Goal: Task Accomplishment & Management: Complete application form

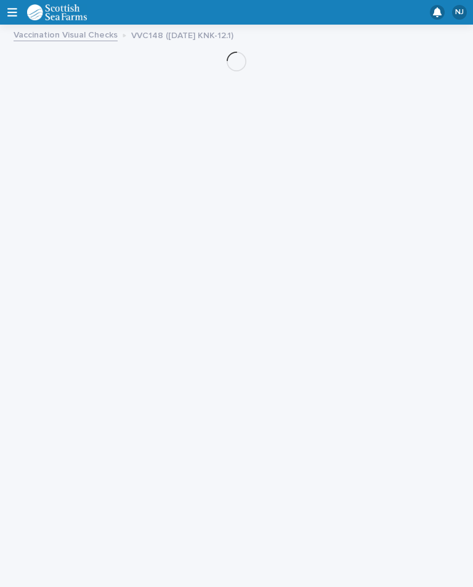
scroll to position [20, 0]
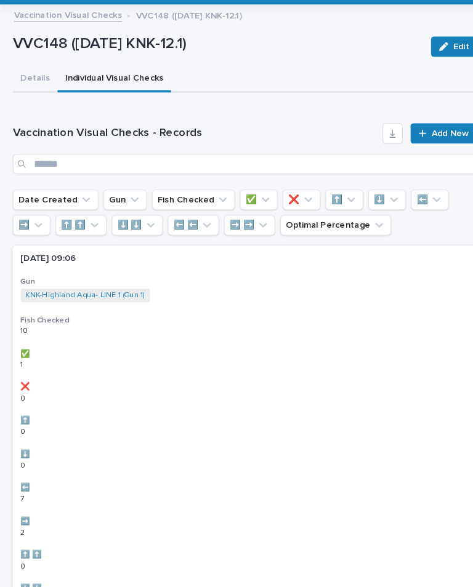
click at [431, 145] on span "Add New" at bounding box center [434, 149] width 36 height 9
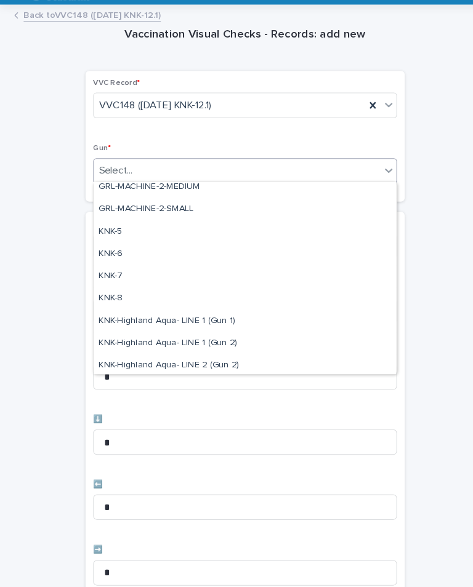
scroll to position [277, 0]
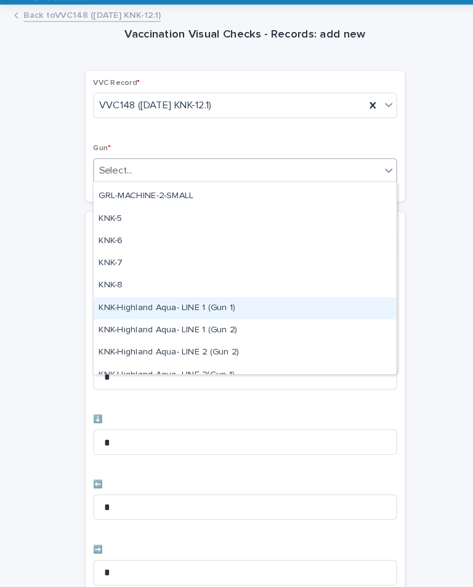
click at [228, 307] on div "KNK-Highland Aqua- LINE 1 (Gun 1)" at bounding box center [237, 318] width 292 height 22
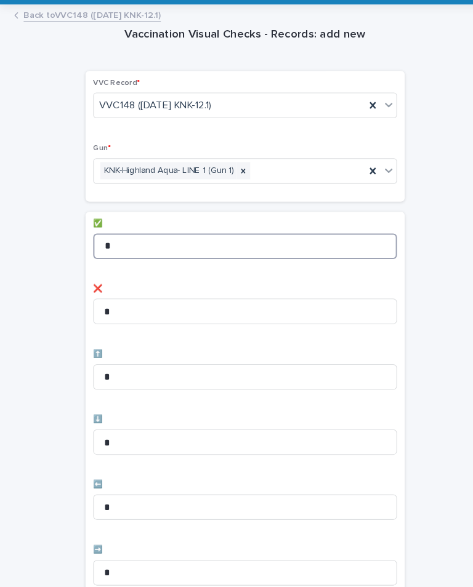
click at [263, 246] on input "*" at bounding box center [236, 258] width 293 height 25
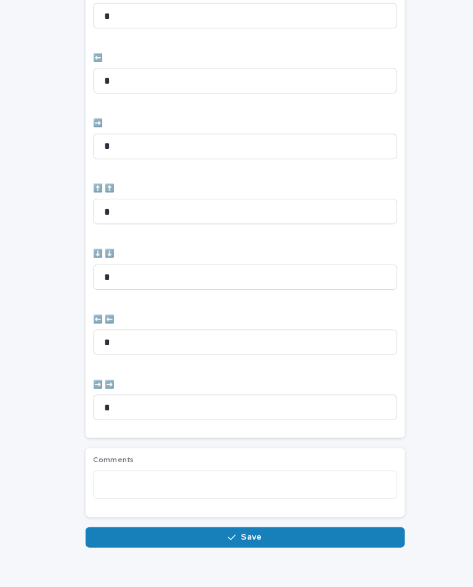
scroll to position [411, 0]
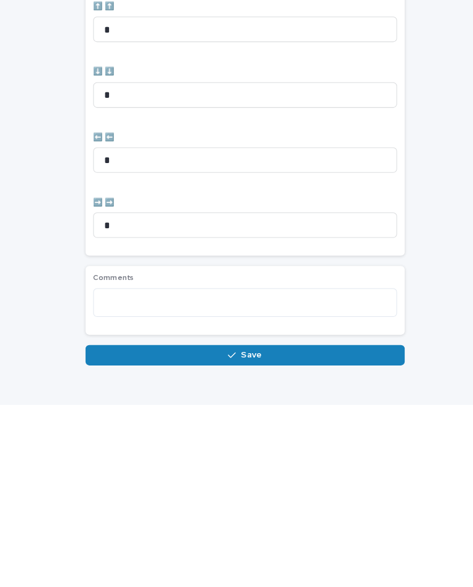
type input "*"
click at [350, 401] on input "*" at bounding box center [236, 413] width 293 height 25
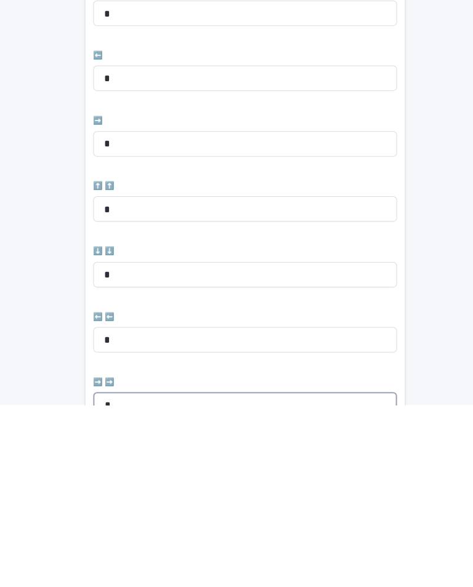
scroll to position [236, 0]
type input "*"
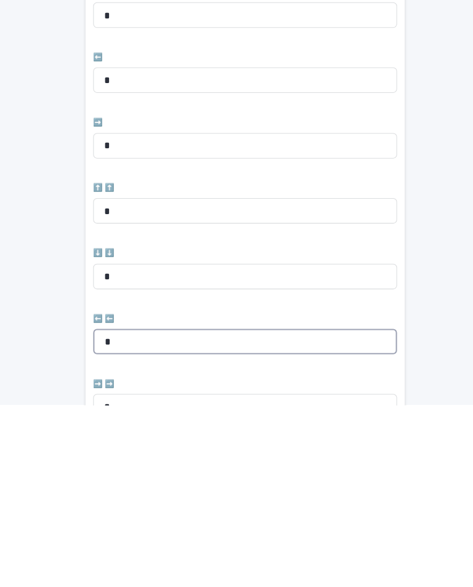
click at [305, 514] on input "*" at bounding box center [236, 526] width 293 height 25
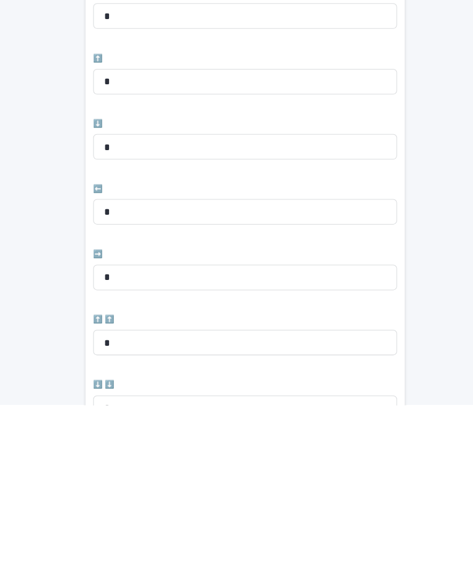
scroll to position [99, 0]
type input "*"
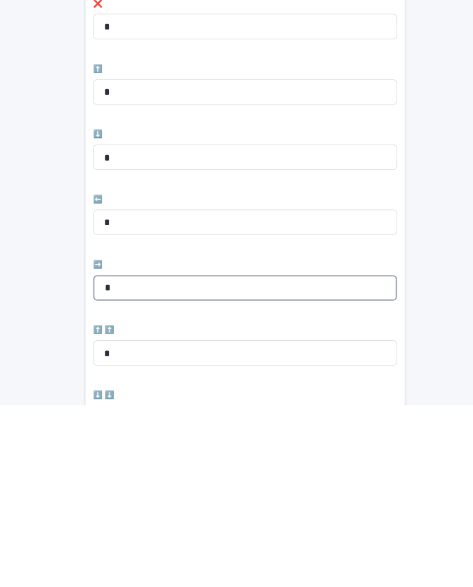
click at [257, 462] on input "*" at bounding box center [236, 474] width 293 height 25
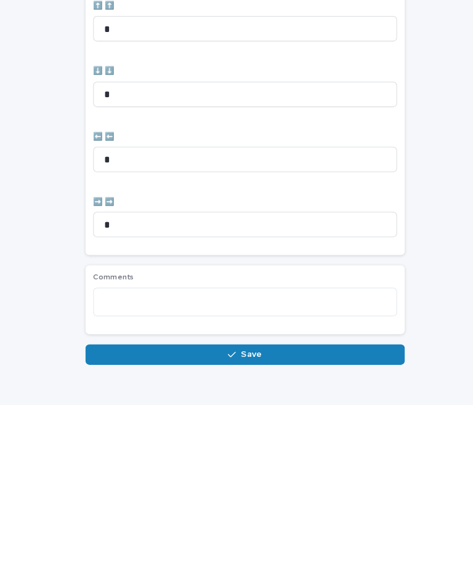
scroll to position [411, 0]
type input "*"
click at [336, 530] on button "Save" at bounding box center [237, 540] width 308 height 20
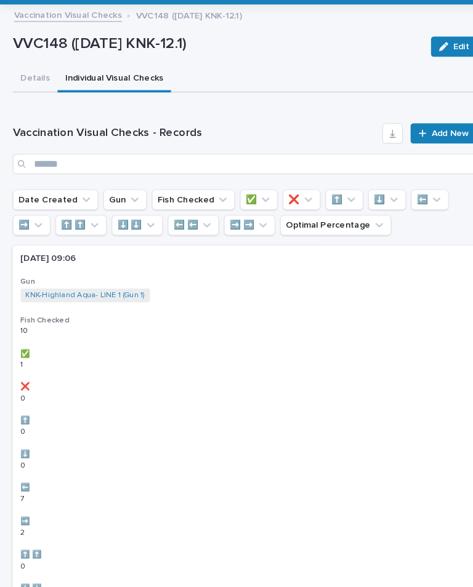
click at [424, 145] on span "Add New" at bounding box center [434, 149] width 36 height 9
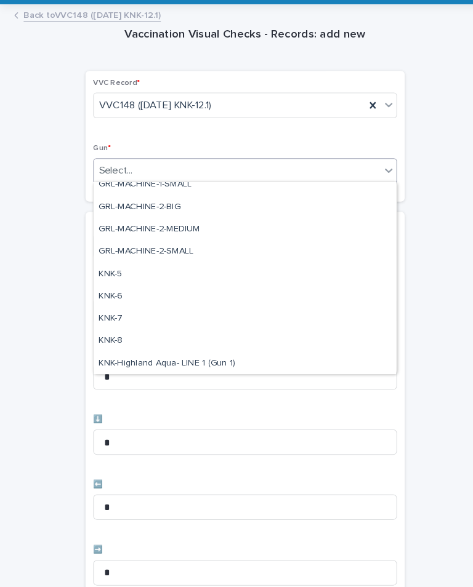
scroll to position [251, 0]
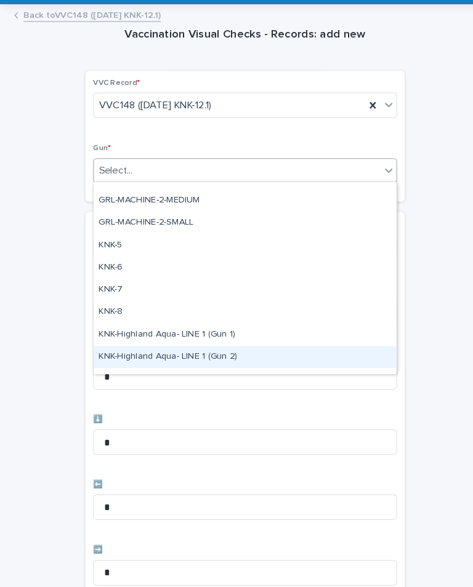
click at [216, 355] on div "KNK-Highland Aqua- LINE 1 (Gun 2)" at bounding box center [237, 366] width 292 height 22
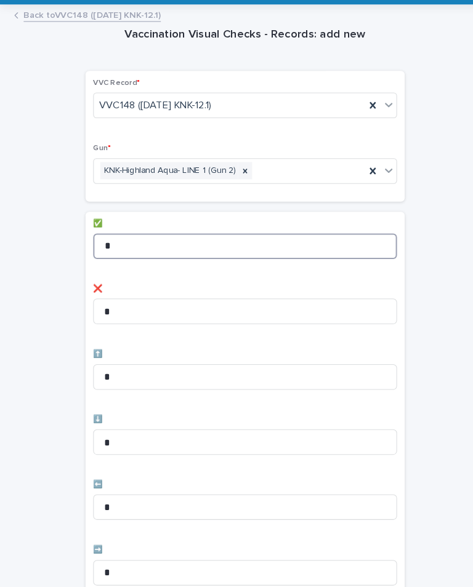
click at [207, 246] on input "*" at bounding box center [236, 258] width 293 height 25
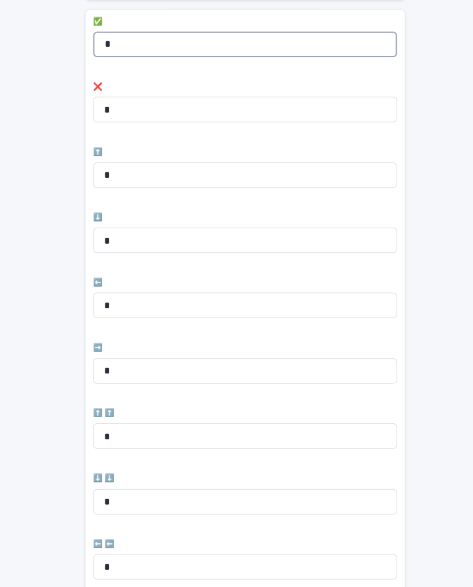
scroll to position [196, 0]
type input "*"
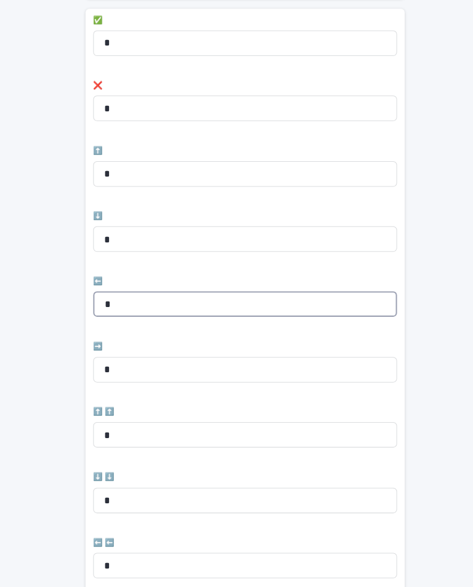
click at [199, 302] on input "*" at bounding box center [236, 314] width 293 height 25
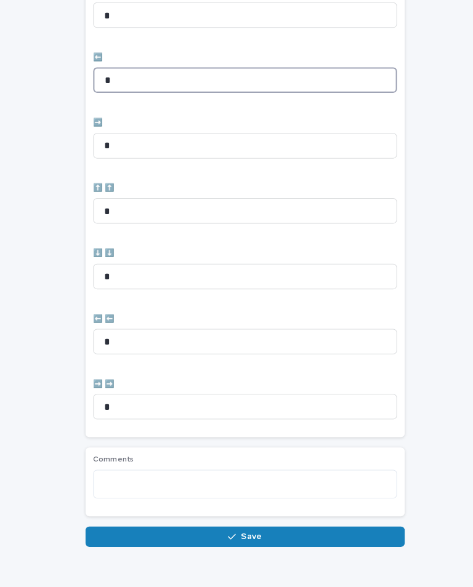
scroll to position [411, 0]
type input "*"
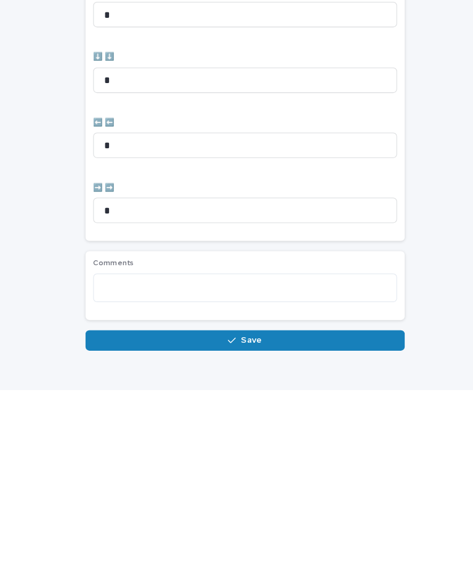
click at [319, 530] on button "Save" at bounding box center [237, 540] width 308 height 20
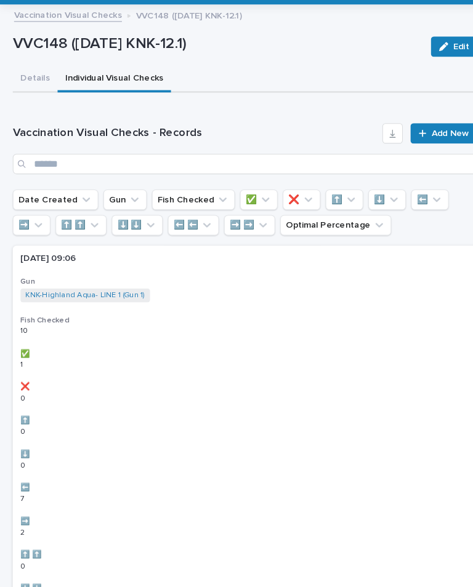
click at [432, 145] on span "Add New" at bounding box center [434, 149] width 36 height 9
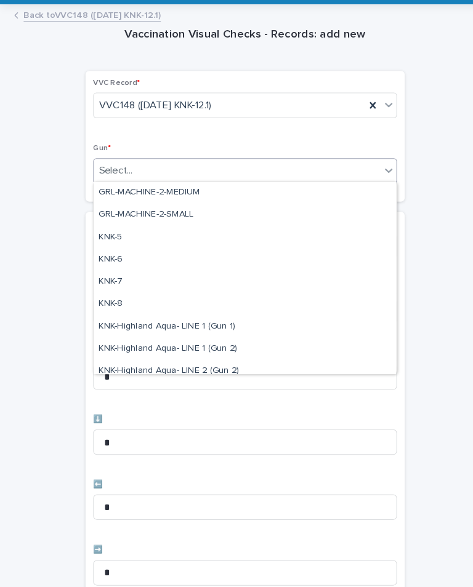
scroll to position [286, 0]
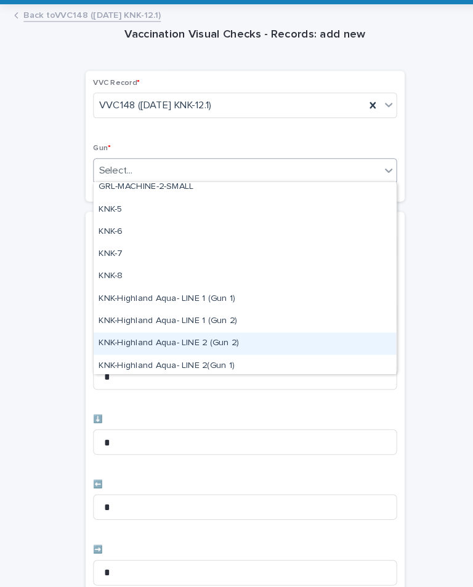
click at [228, 342] on div "KNK-Highland Aqua- LINE 2 (Gun 2)" at bounding box center [237, 353] width 292 height 22
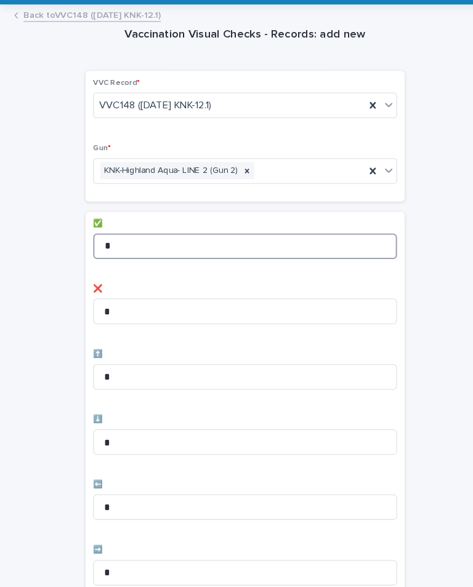
click at [301, 246] on input "*" at bounding box center [236, 258] width 293 height 25
click at [337, 246] on input "**" at bounding box center [236, 258] width 293 height 25
type input "*"
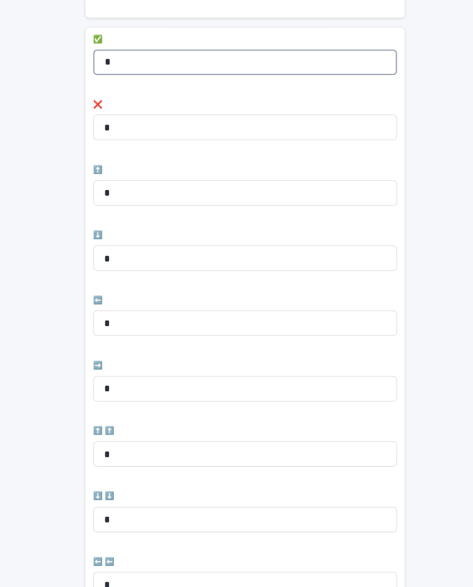
scroll to position [178, 0]
type input "*"
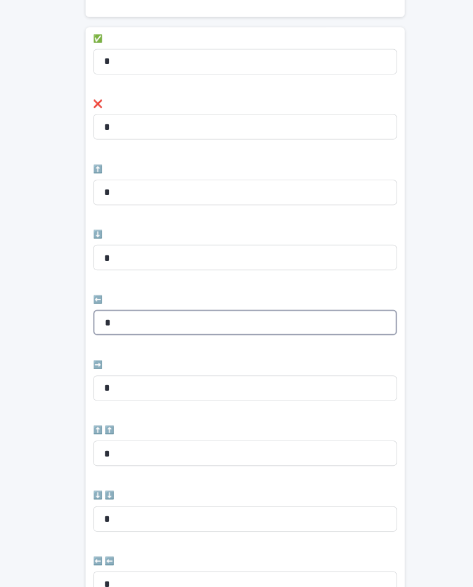
click at [323, 320] on input "*" at bounding box center [236, 332] width 293 height 25
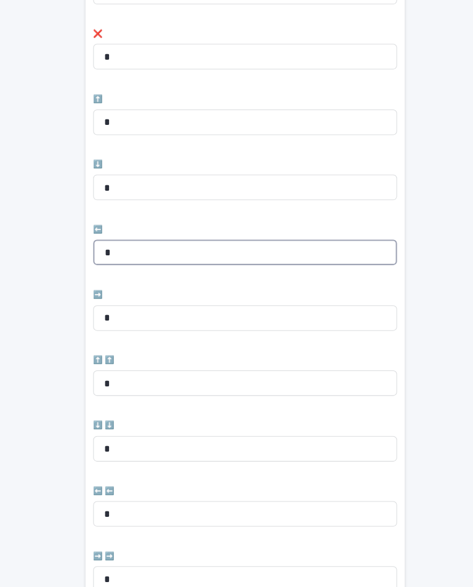
scroll to position [246, 0]
type input "*"
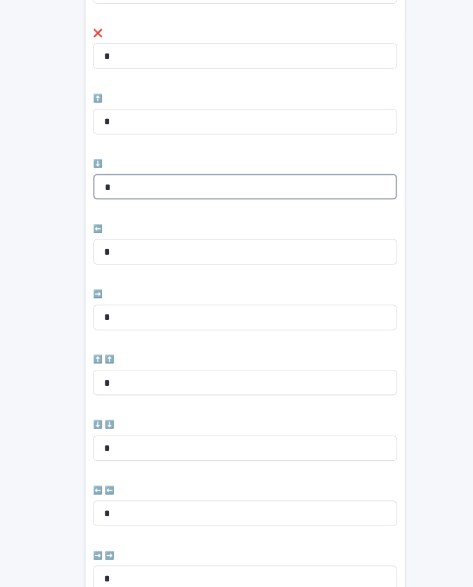
click at [347, 188] on input "*" at bounding box center [236, 200] width 293 height 25
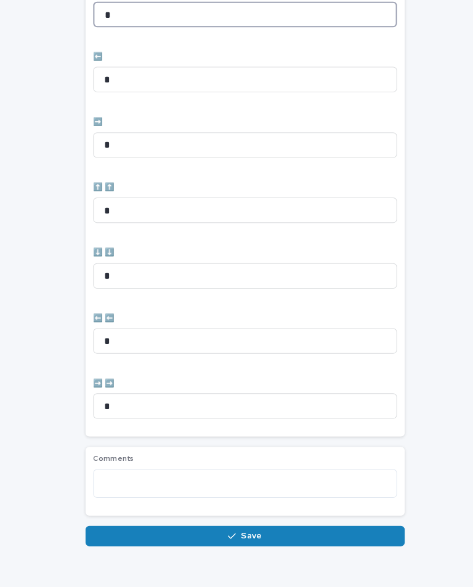
scroll to position [411, 0]
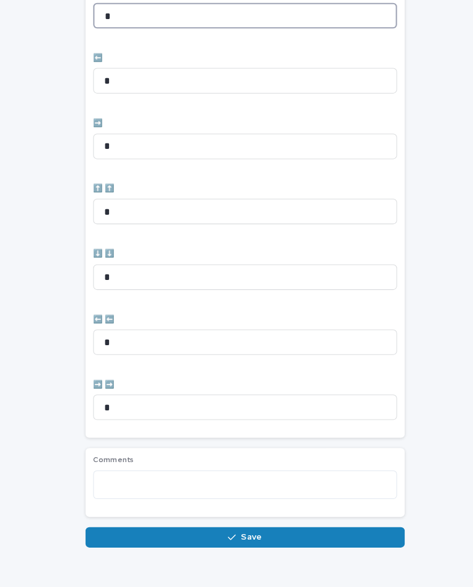
type input "*"
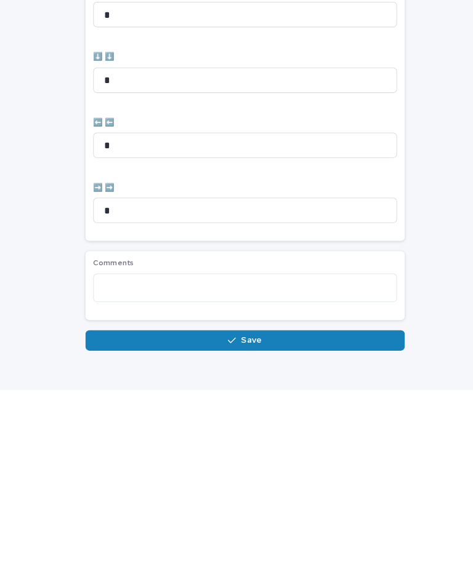
click at [322, 530] on button "Save" at bounding box center [237, 540] width 308 height 20
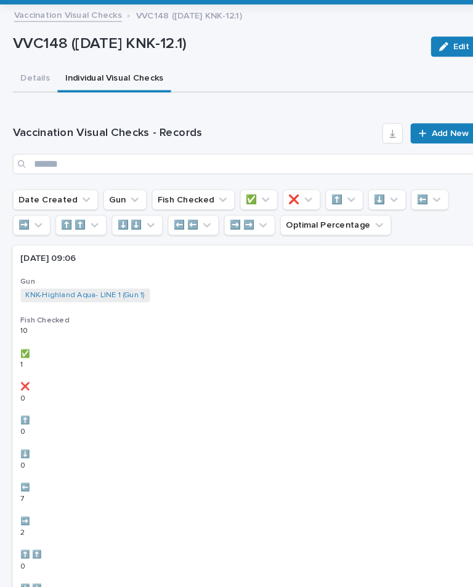
click at [430, 145] on span "Add New" at bounding box center [434, 149] width 36 height 9
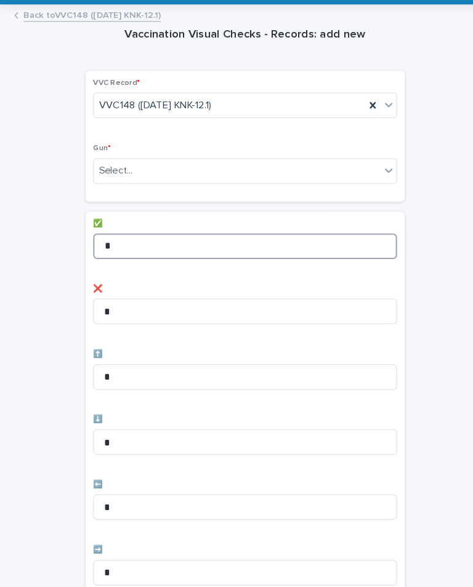
click at [184, 246] on input "*" at bounding box center [236, 258] width 293 height 25
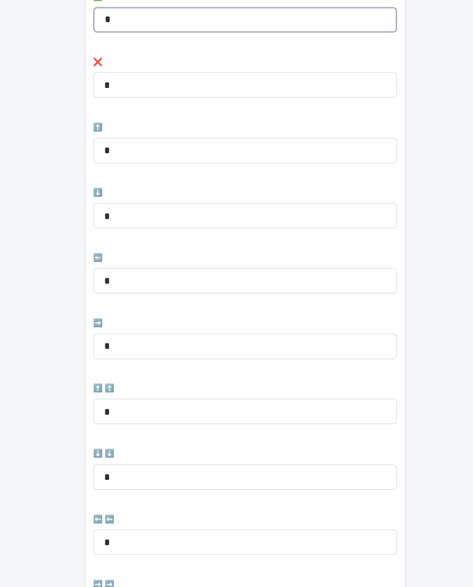
scroll to position [227, 0]
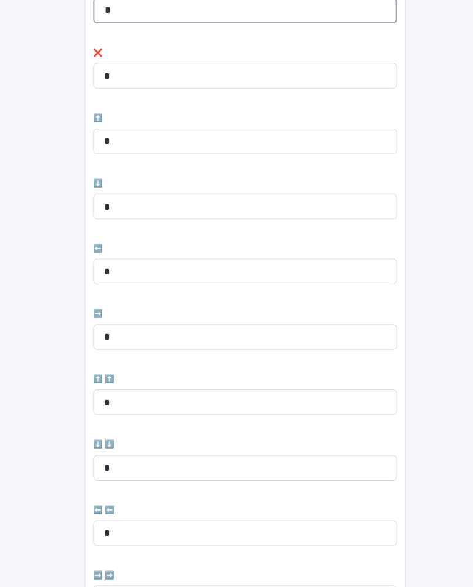
type input "*"
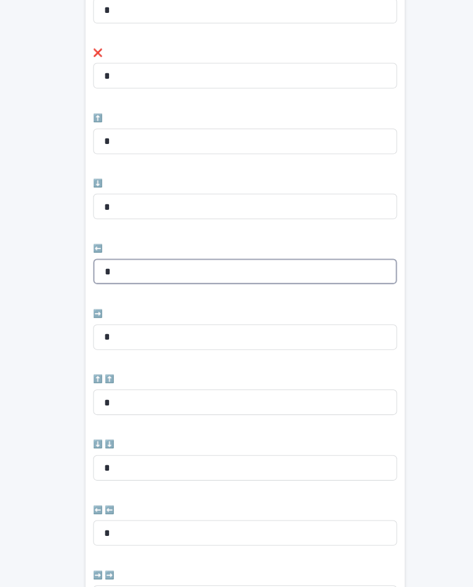
click at [171, 270] on input "*" at bounding box center [236, 282] width 293 height 25
type input "*"
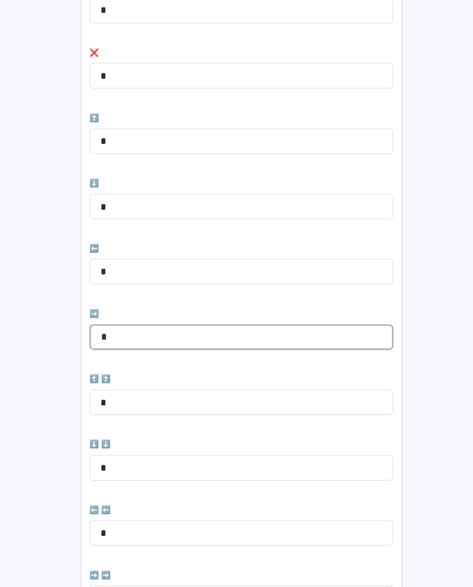
click at [177, 334] on input "*" at bounding box center [232, 346] width 293 height 25
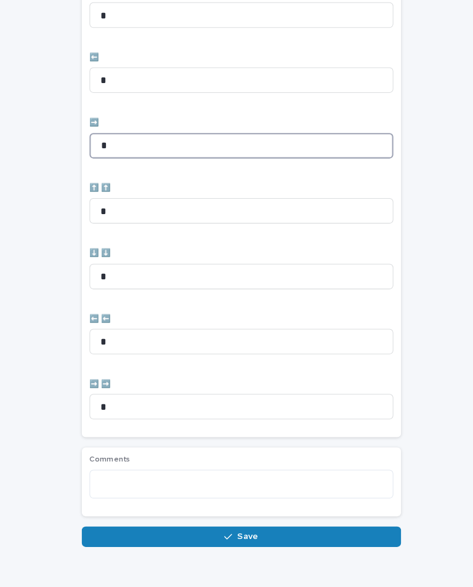
scroll to position [411, 0]
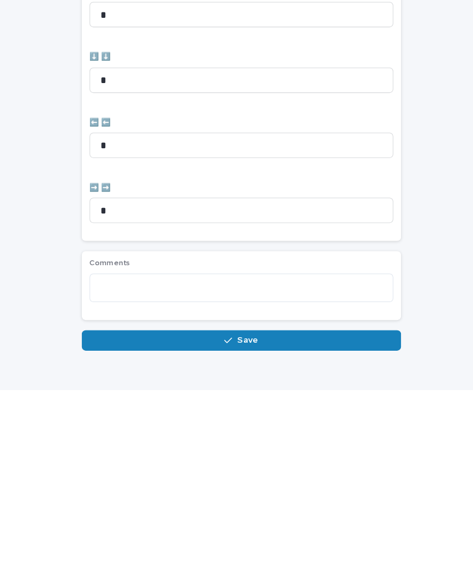
type input "*"
click at [318, 530] on button "Save" at bounding box center [233, 540] width 308 height 20
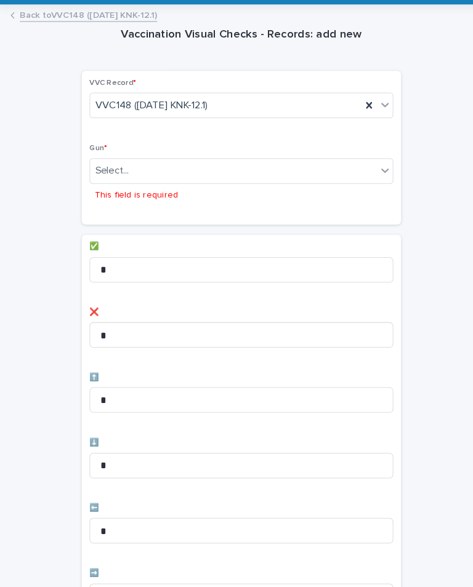
scroll to position [0, 0]
click at [370, 175] on div "Select... This field is required" at bounding box center [232, 196] width 293 height 47
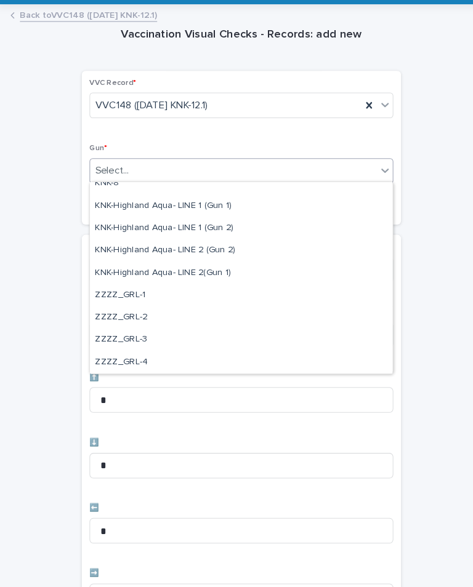
scroll to position [376, 0]
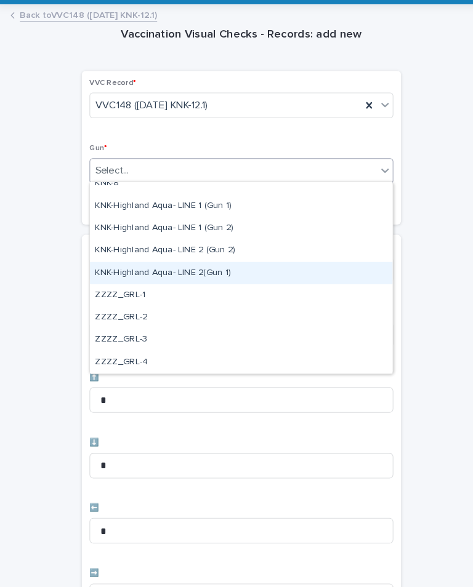
click at [252, 273] on div "KNK-Highland Aqua- LINE 2(Gun 1)" at bounding box center [233, 284] width 292 height 22
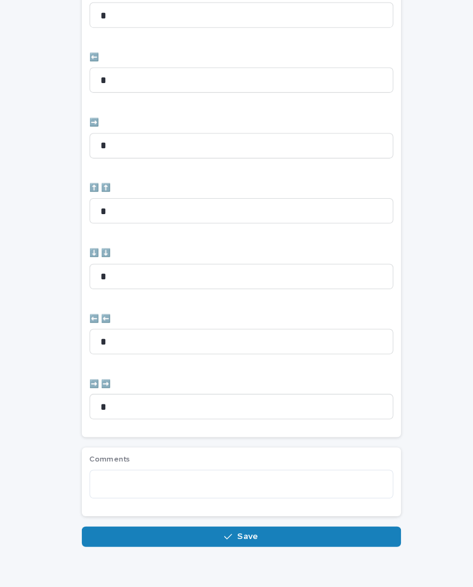
scroll to position [411, 0]
click at [270, 530] on button "Save" at bounding box center [233, 540] width 308 height 20
